Goal: Task Accomplishment & Management: Manage account settings

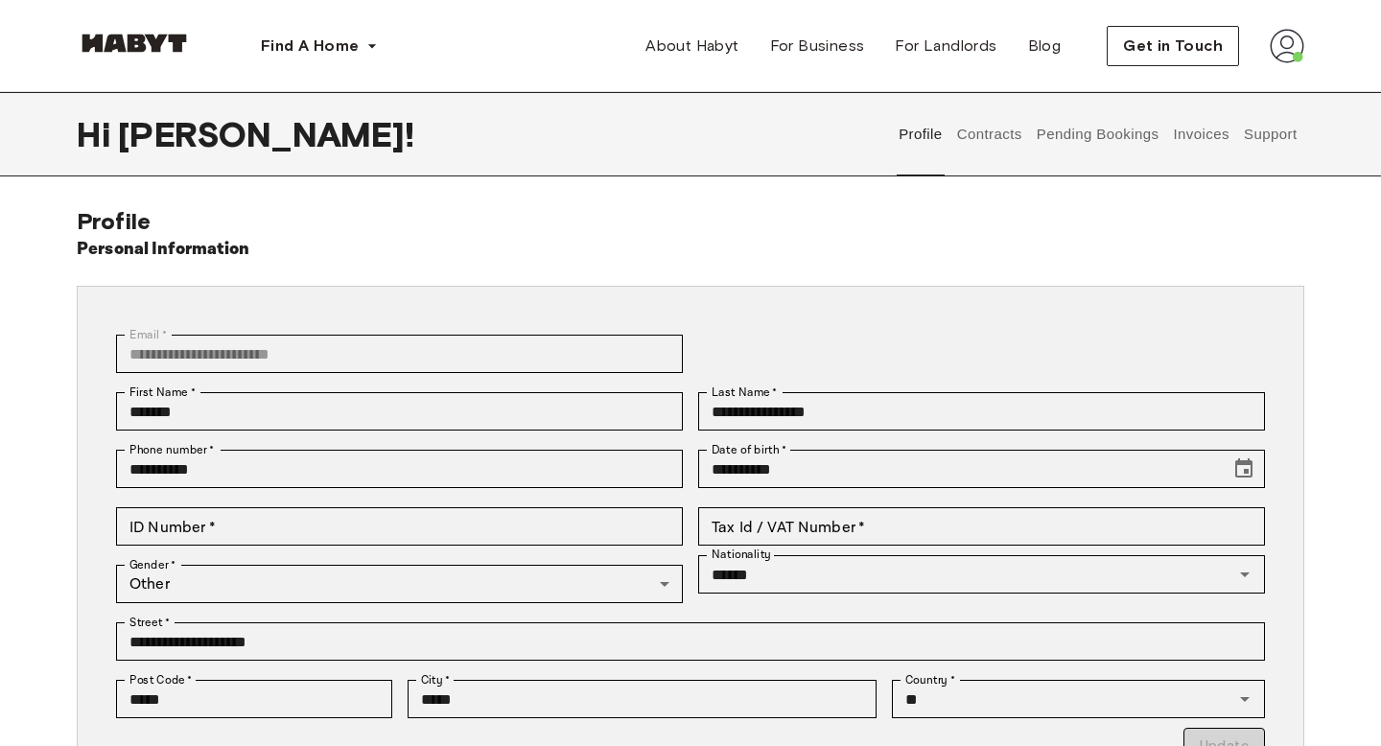
click at [1128, 149] on button "Pending Bookings" at bounding box center [1098, 134] width 128 height 84
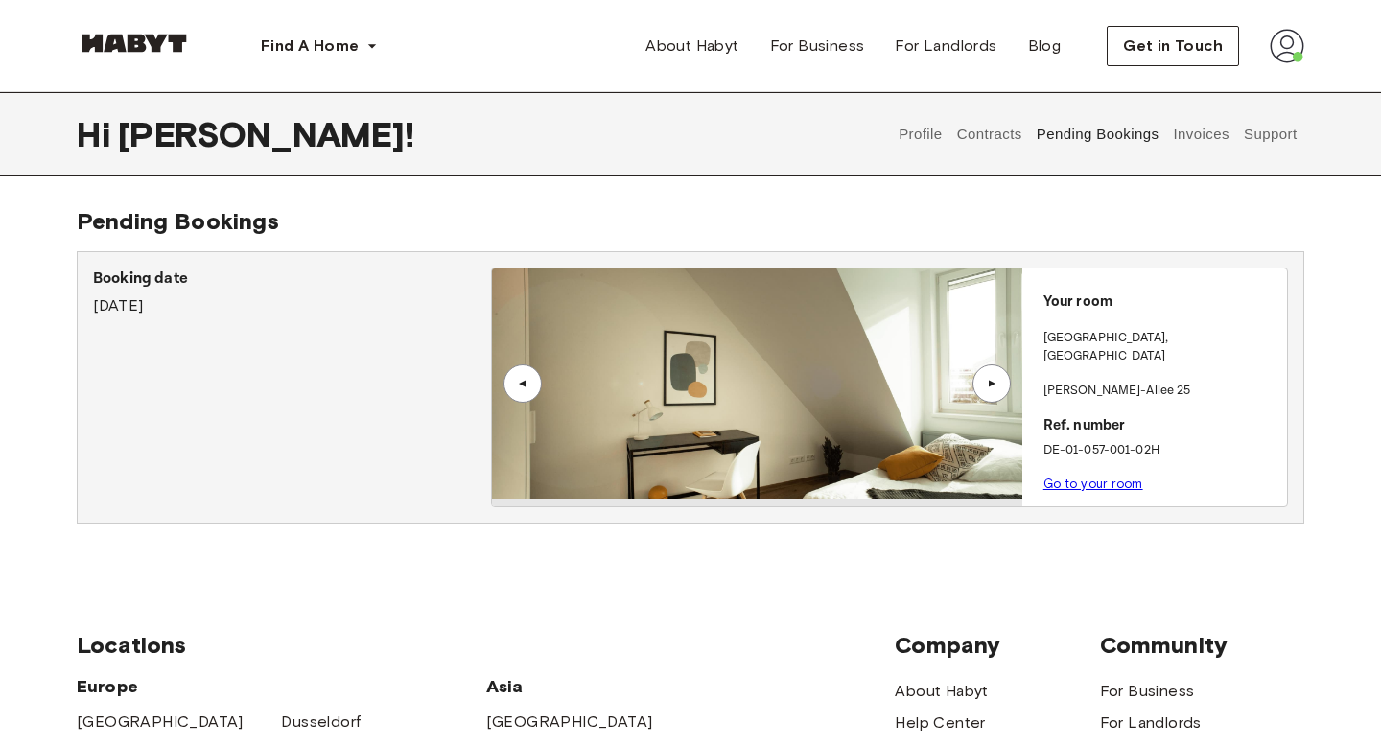
click at [1066, 477] on link "Go to your room" at bounding box center [1094, 484] width 100 height 14
click at [1184, 147] on button "Invoices" at bounding box center [1201, 134] width 60 height 84
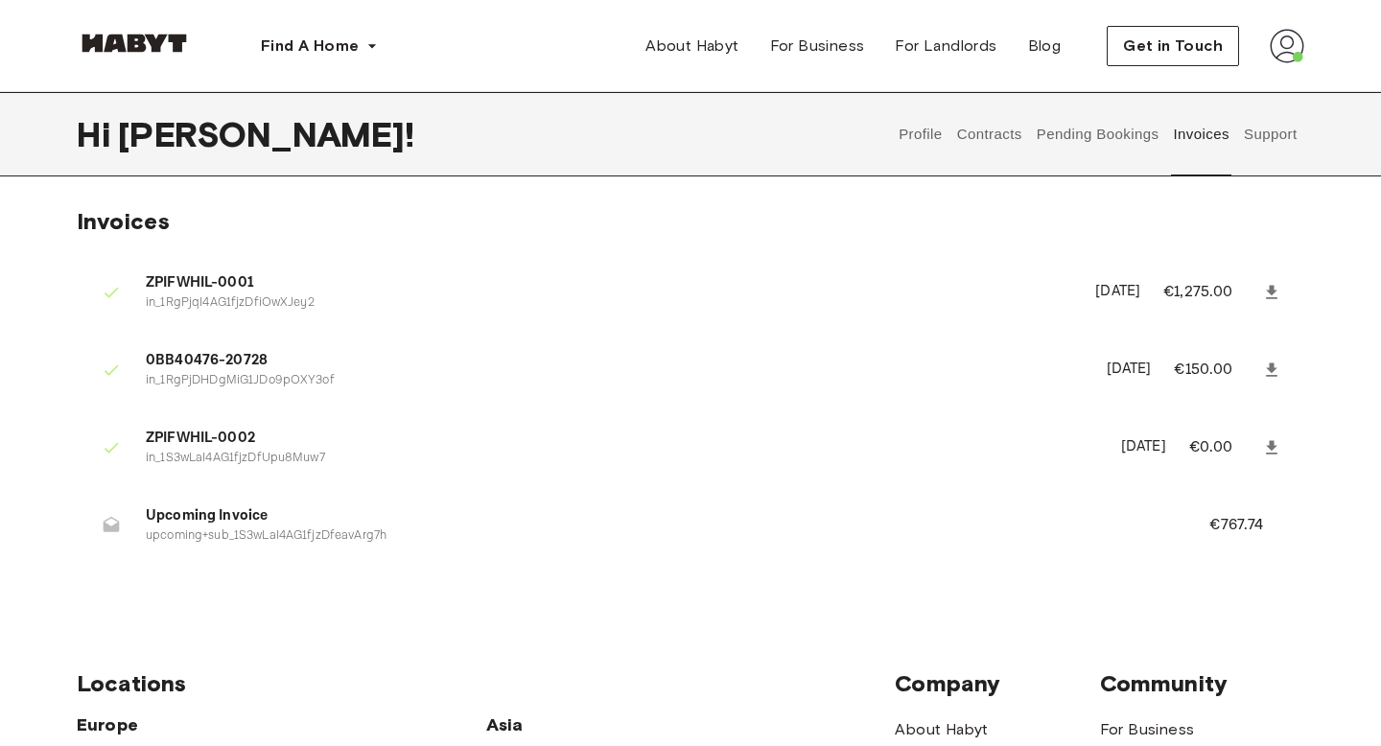
click at [1116, 138] on button "Pending Bookings" at bounding box center [1098, 134] width 128 height 84
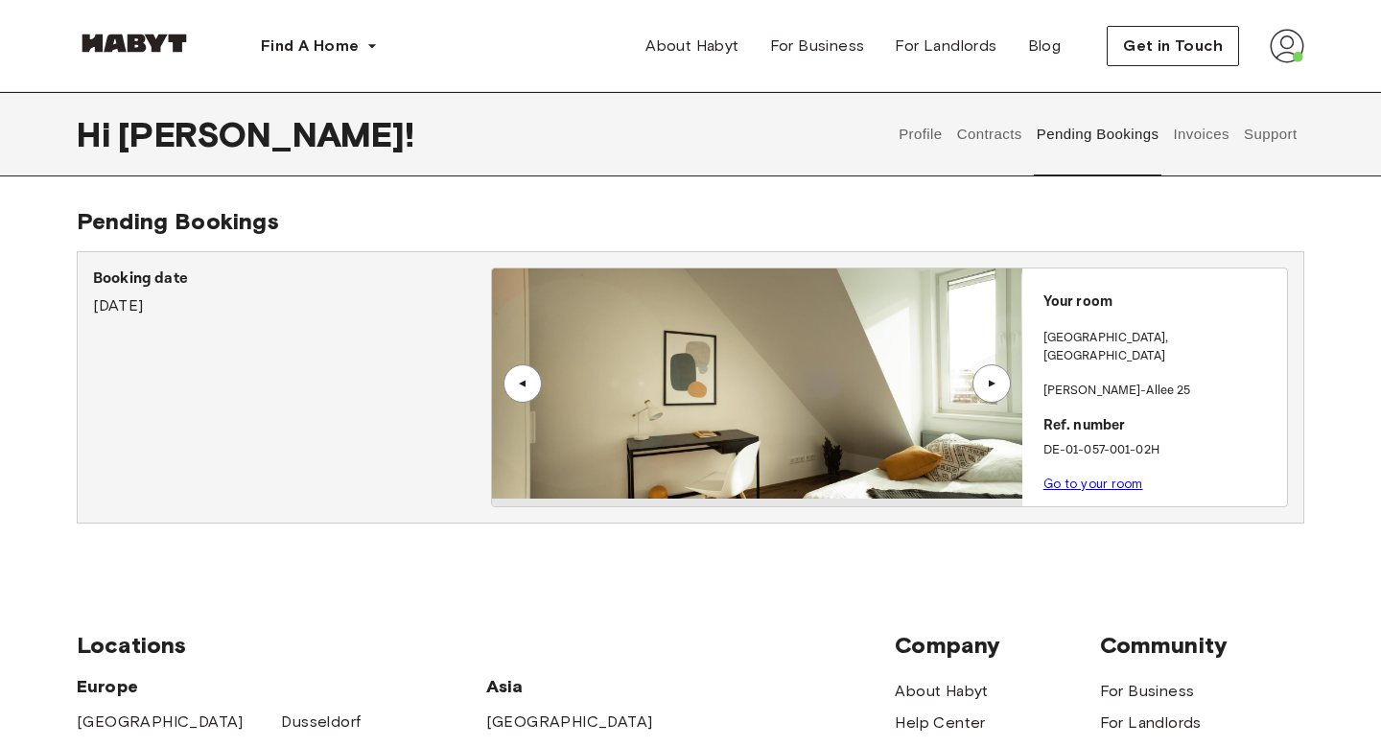
click at [1034, 92] on button "Pending Bookings" at bounding box center [1098, 134] width 128 height 84
click at [1084, 477] on link "Go to your room" at bounding box center [1094, 484] width 100 height 14
click at [1076, 300] on p "Your room" at bounding box center [1162, 303] width 236 height 22
click at [1052, 302] on p "Your room" at bounding box center [1162, 303] width 236 height 22
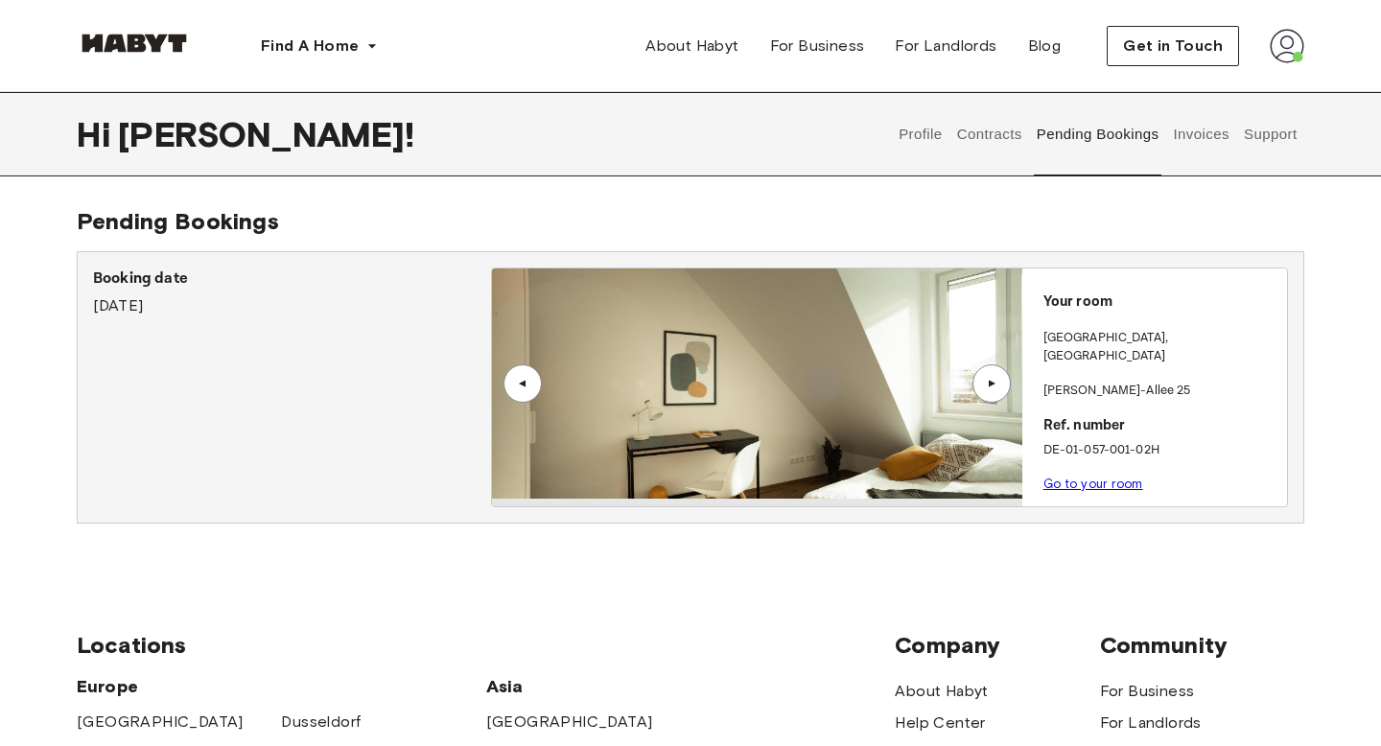
click at [1197, 146] on button "Invoices" at bounding box center [1201, 134] width 60 height 84
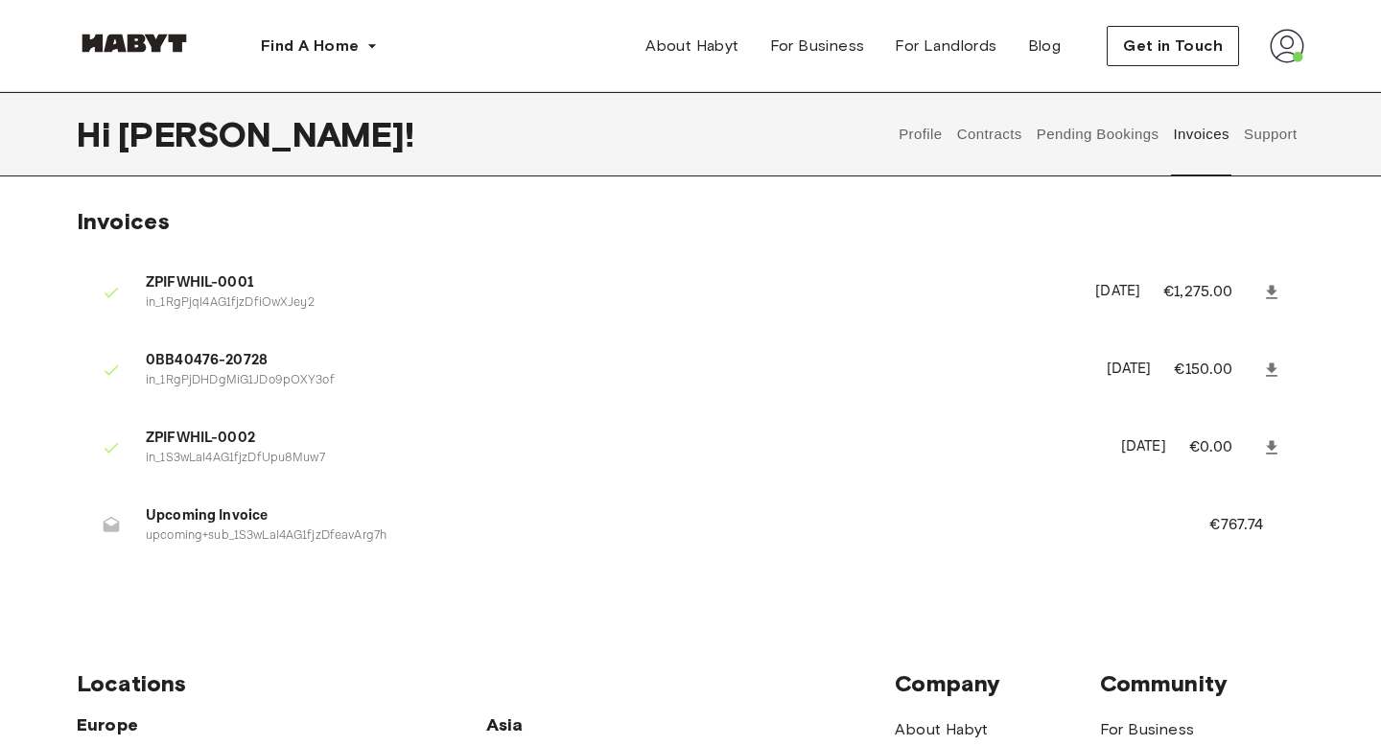
click at [1266, 151] on button "Support" at bounding box center [1270, 134] width 59 height 84
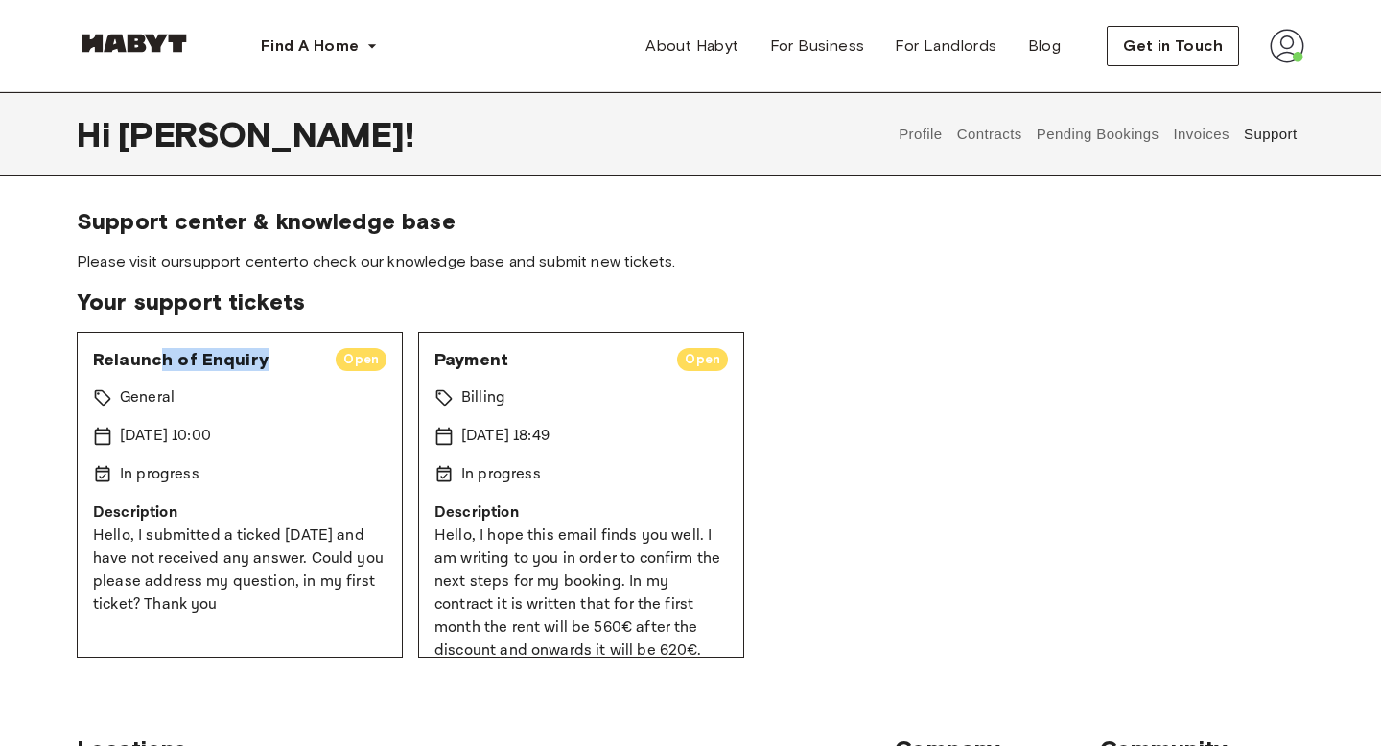
drag, startPoint x: 154, startPoint y: 361, endPoint x: 219, endPoint y: 359, distance: 64.3
click at [219, 359] on span "Relaunch of Enquiry" at bounding box center [206, 359] width 227 height 23
click at [112, 367] on span "Relaunch of Enquiry" at bounding box center [206, 359] width 227 height 23
click at [210, 267] on link "support center" at bounding box center [238, 261] width 108 height 18
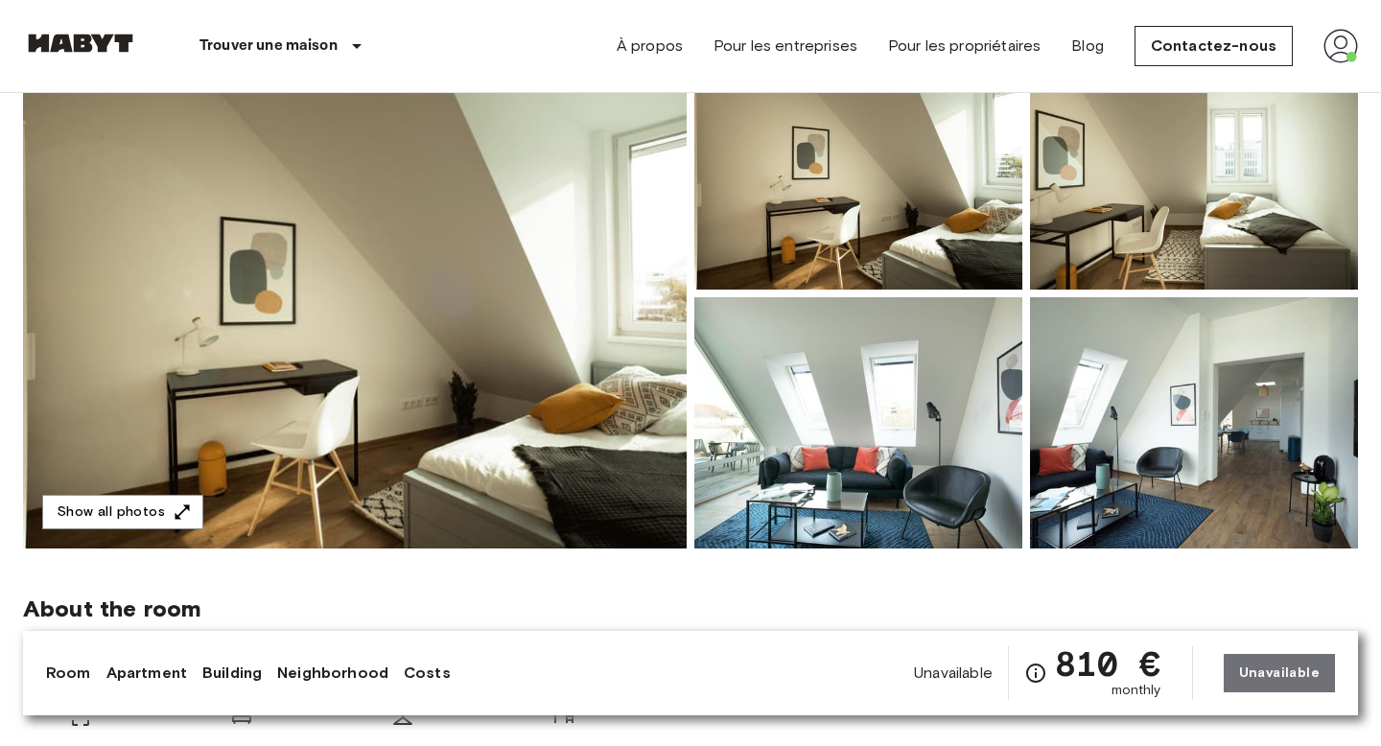
scroll to position [212, 0]
